Goal: Navigation & Orientation: Understand site structure

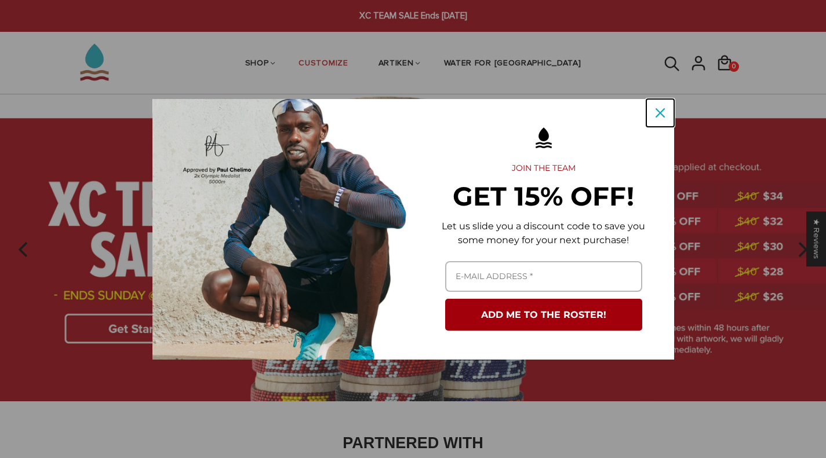
click at [663, 110] on icon "close icon" at bounding box center [659, 112] width 9 height 9
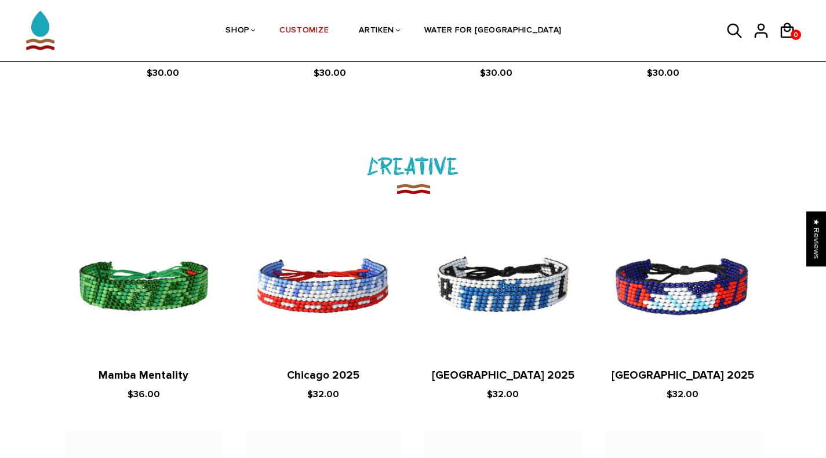
scroll to position [1012, 0]
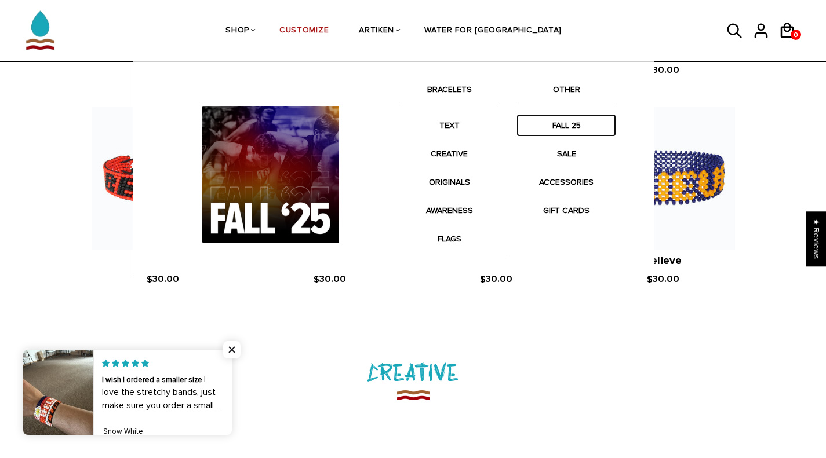
click at [562, 126] on link "FALL 25" at bounding box center [566, 125] width 100 height 23
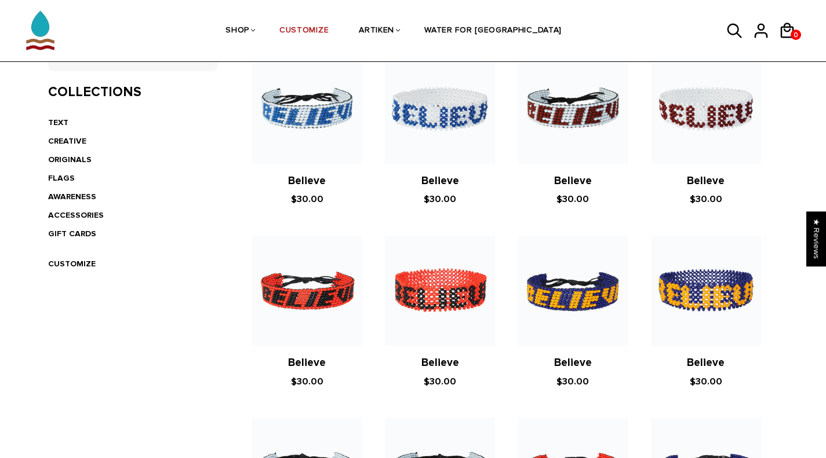
scroll to position [267, 0]
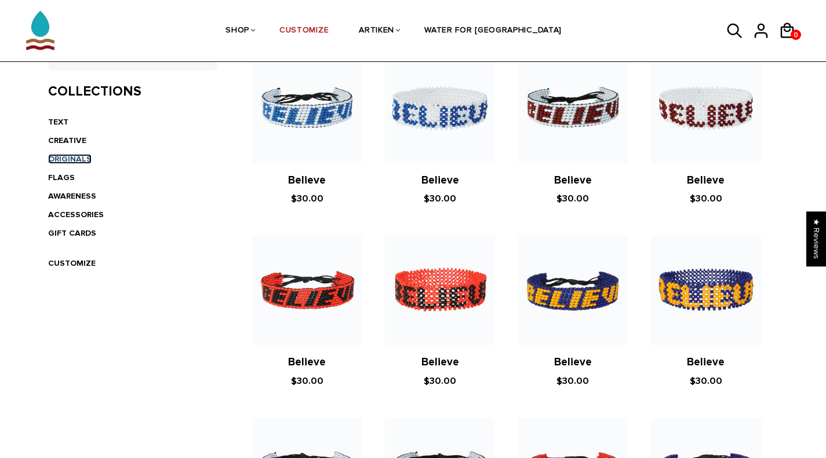
click at [70, 163] on link "ORIGINALS" at bounding box center [69, 159] width 43 height 10
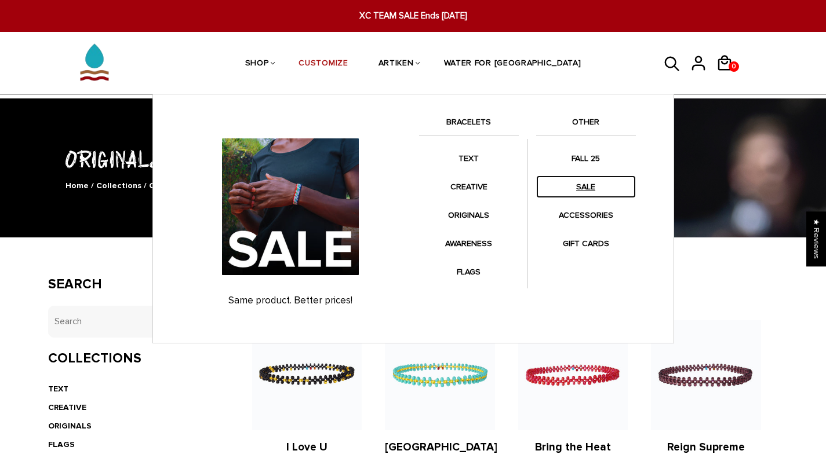
click at [581, 184] on link "SALE" at bounding box center [586, 187] width 100 height 23
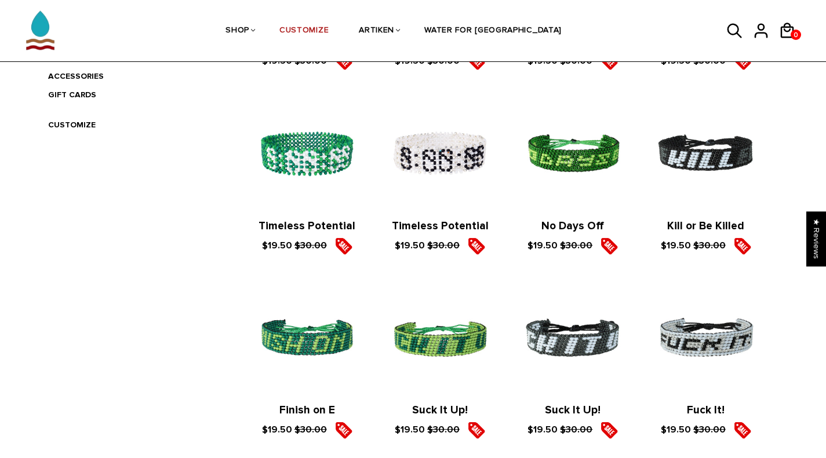
scroll to position [203, 0]
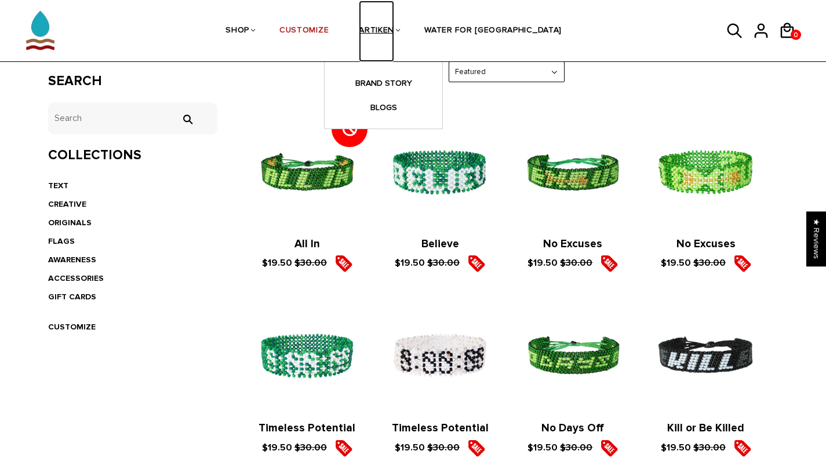
click at [394, 31] on link "ARTIKEN" at bounding box center [376, 31] width 35 height 61
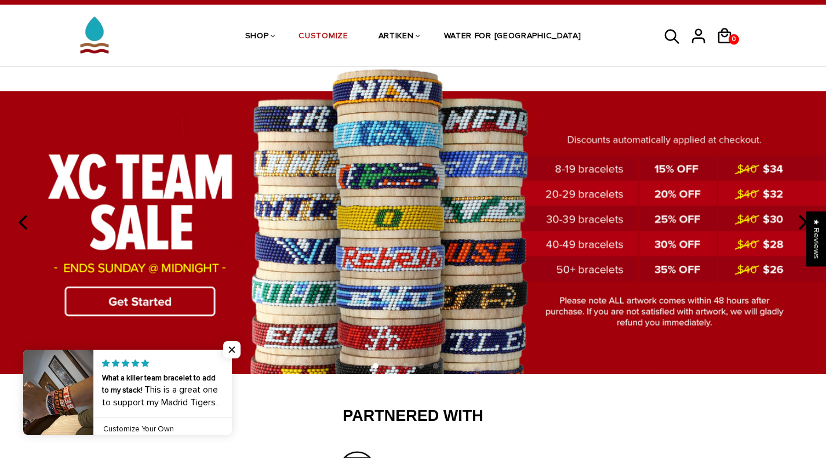
scroll to position [22, 0]
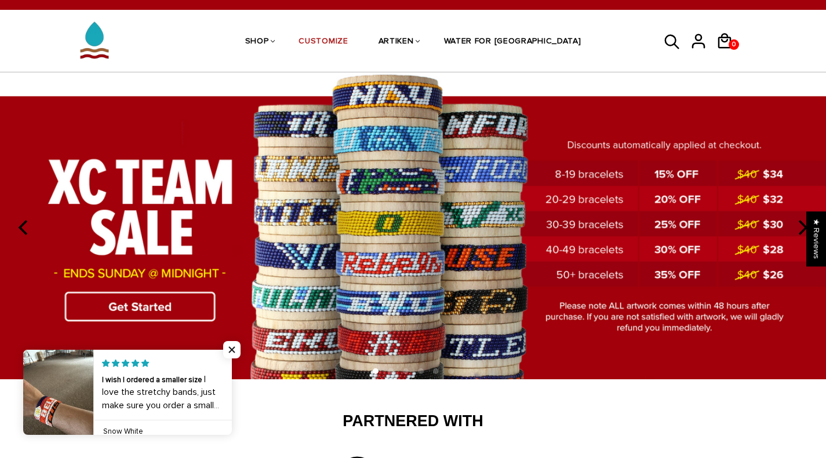
click at [20, 209] on img at bounding box center [413, 225] width 826 height 307
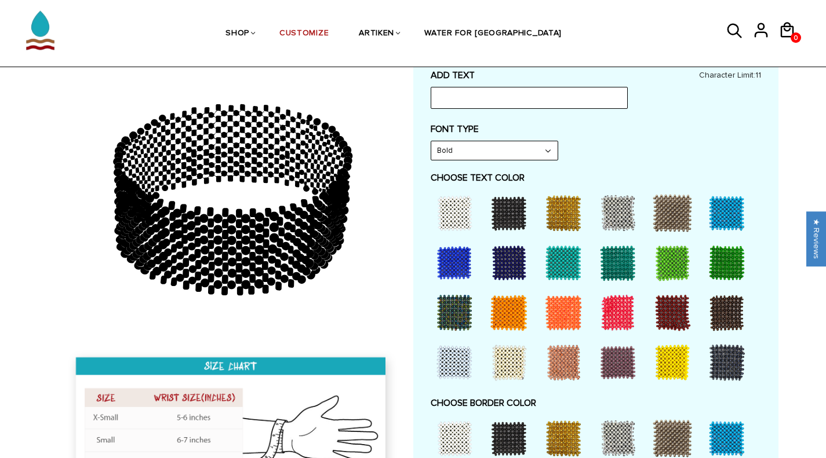
scroll to position [336, 0]
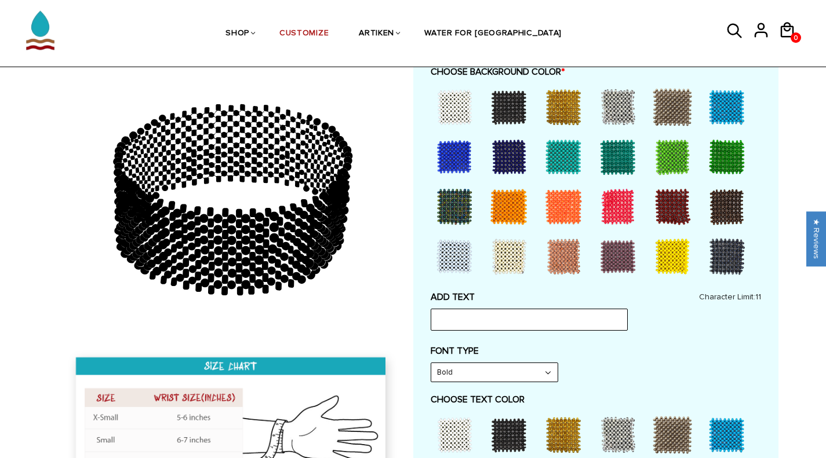
click at [218, 180] on icon at bounding box center [218, 178] width 2 height 2
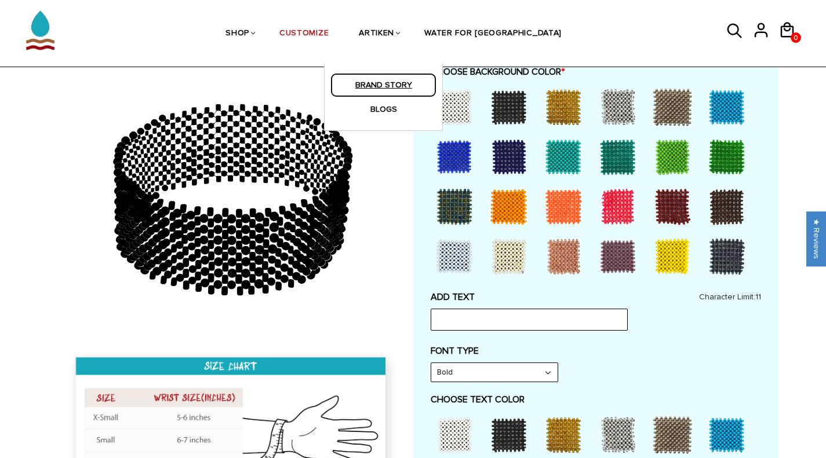
click at [412, 86] on link "BRAND STORY" at bounding box center [383, 85] width 106 height 24
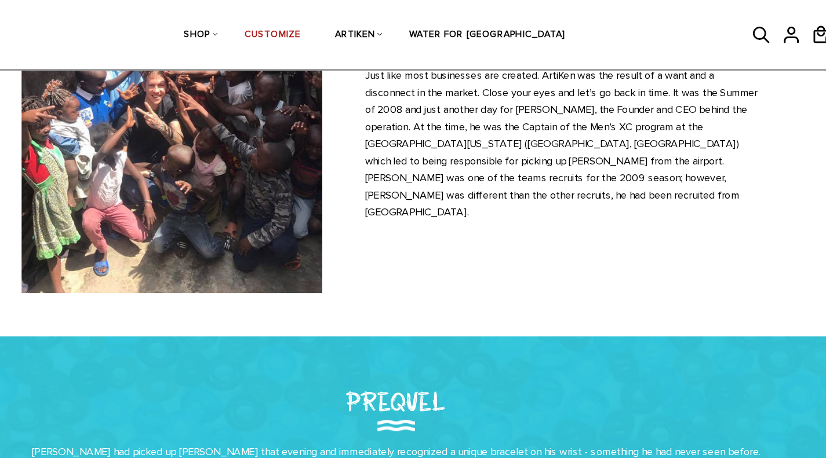
scroll to position [172, 0]
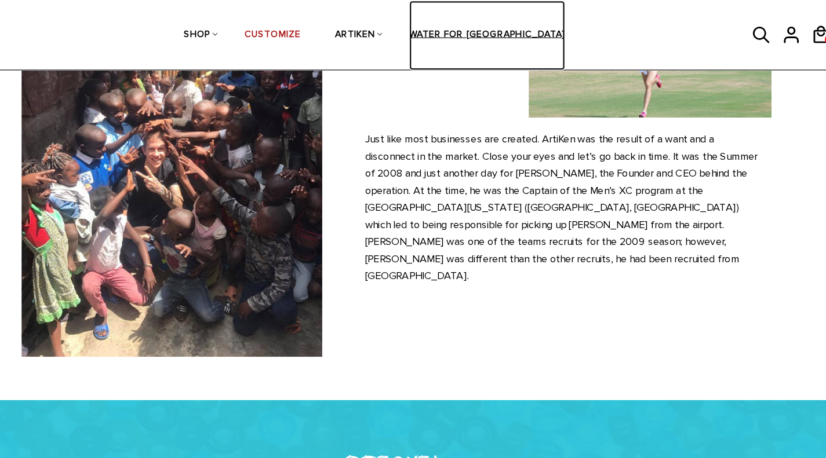
click at [490, 21] on link "WATER FOR [GEOGRAPHIC_DATA]" at bounding box center [492, 31] width 137 height 61
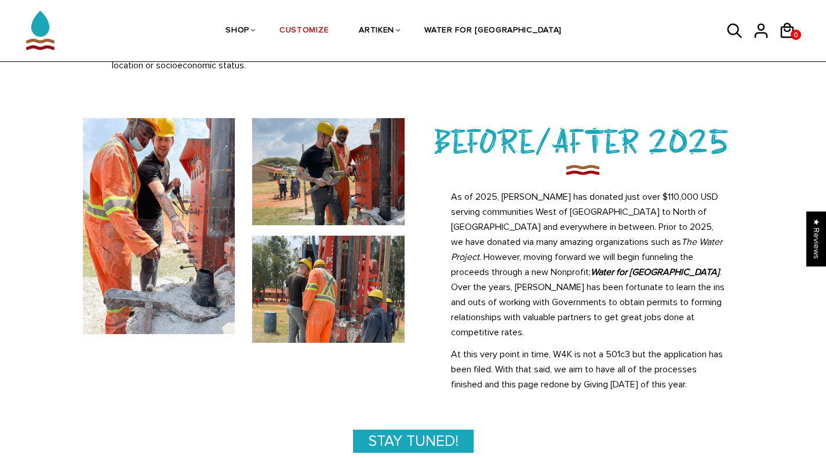
scroll to position [422, 0]
